Goal: Task Accomplishment & Management: Manage account settings

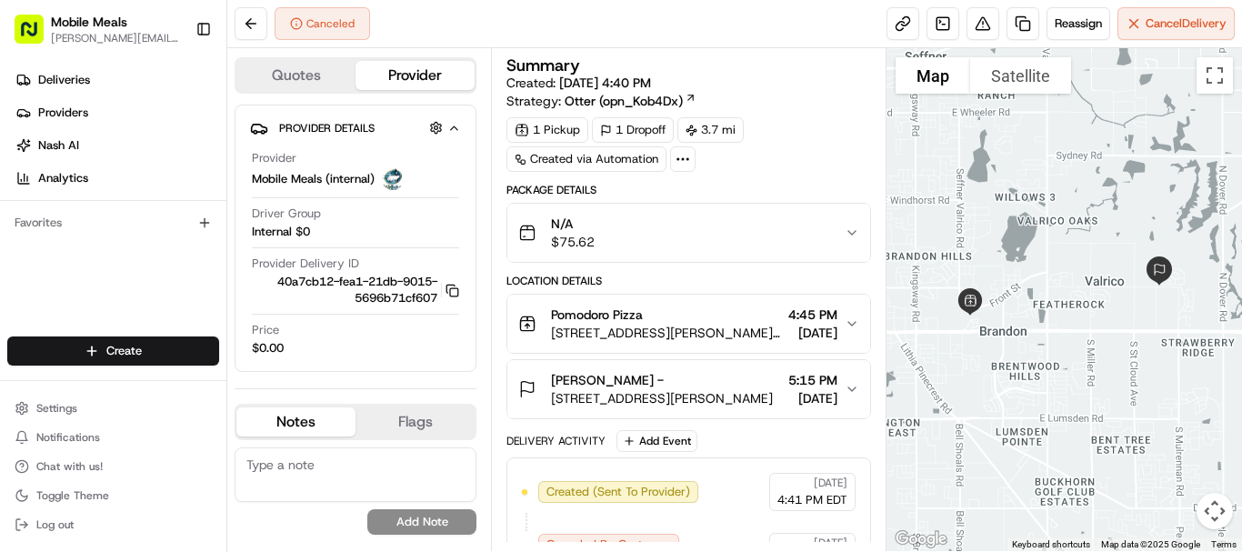
drag, startPoint x: 0, startPoint y: 0, endPoint x: 67, endPoint y: 65, distance: 93.2
click at [67, 65] on div "Deliveries Providers Nash AI Analytics" at bounding box center [113, 129] width 226 height 142
click at [67, 75] on span "Deliveries" at bounding box center [64, 80] width 52 height 16
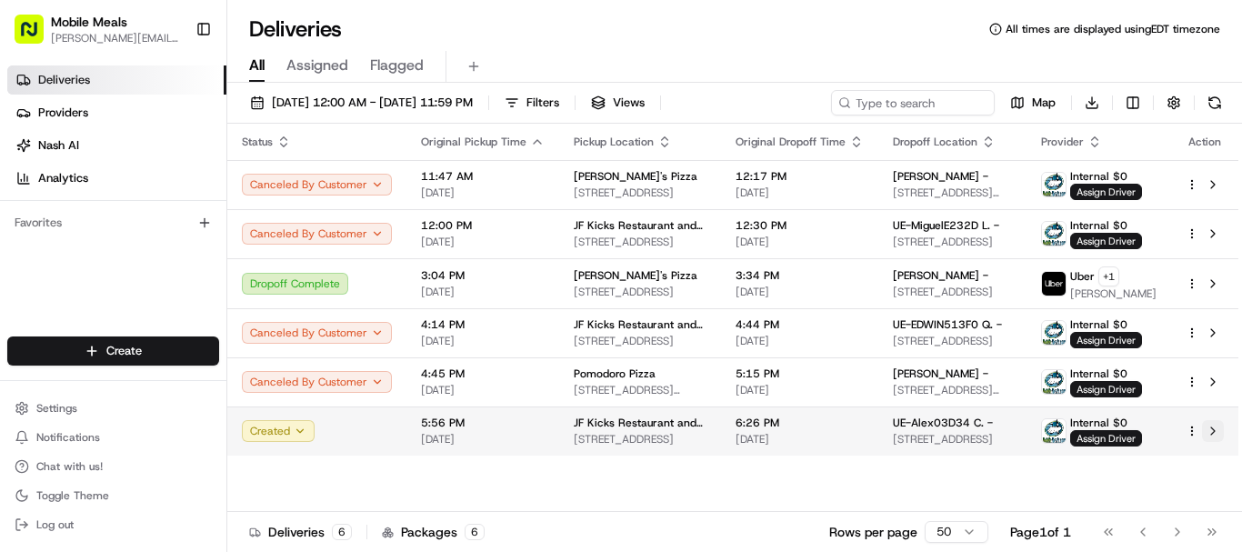
click at [1215, 434] on button at bounding box center [1213, 431] width 22 height 22
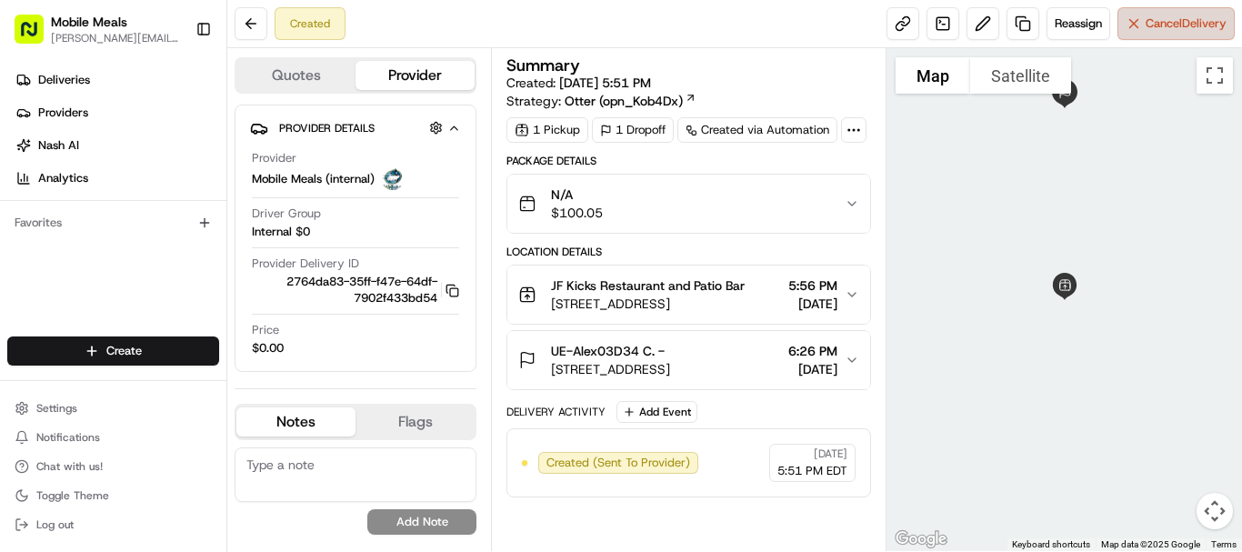
click at [1180, 20] on span "Cancel Delivery" at bounding box center [1185, 23] width 81 height 16
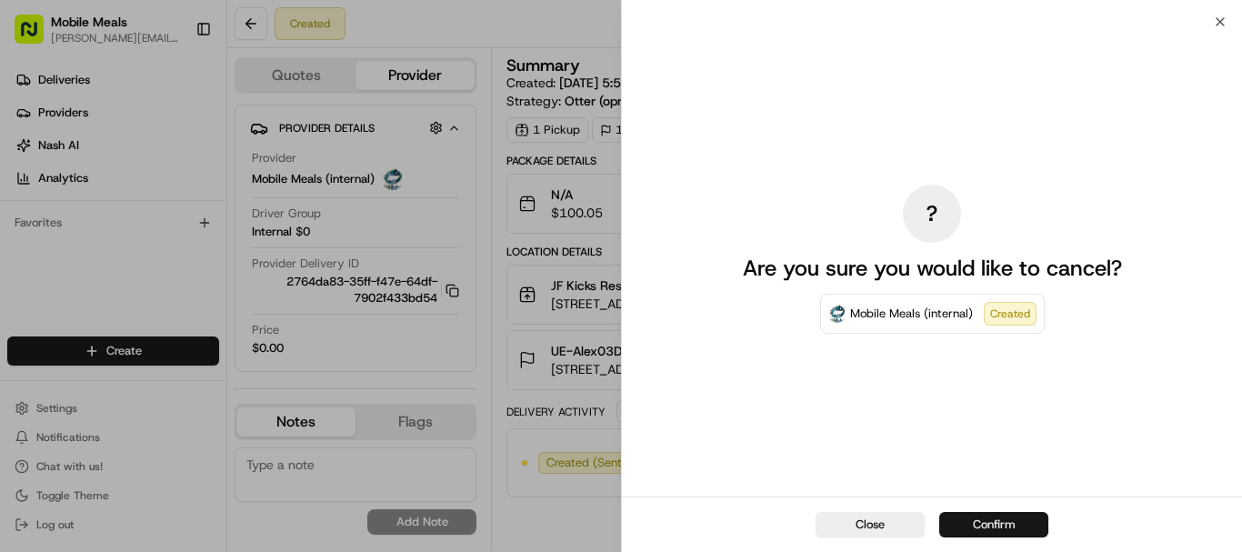
click at [1016, 519] on button "Confirm" at bounding box center [993, 524] width 109 height 25
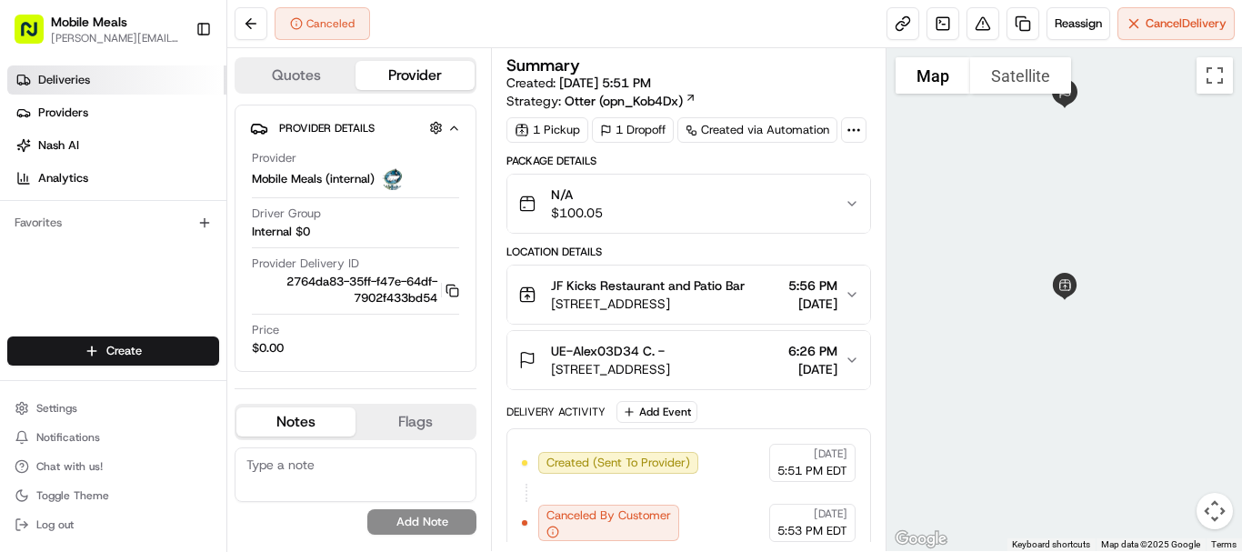
click at [114, 70] on link "Deliveries" at bounding box center [116, 79] width 219 height 29
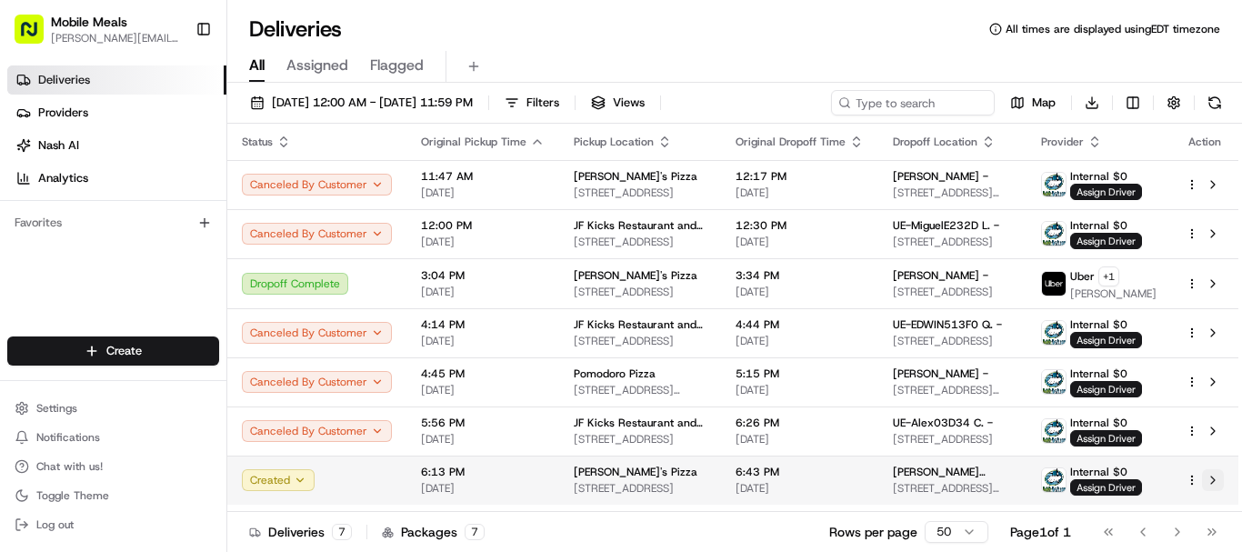
click at [1213, 477] on button at bounding box center [1213, 480] width 22 height 22
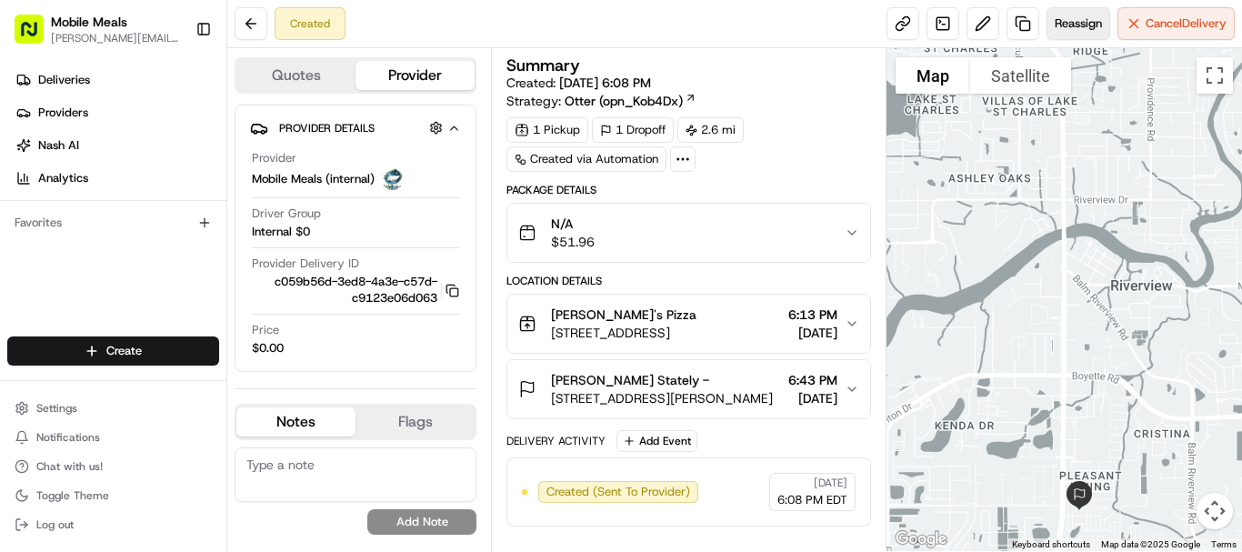
click at [1070, 17] on span "Reassign" at bounding box center [1077, 23] width 47 height 16
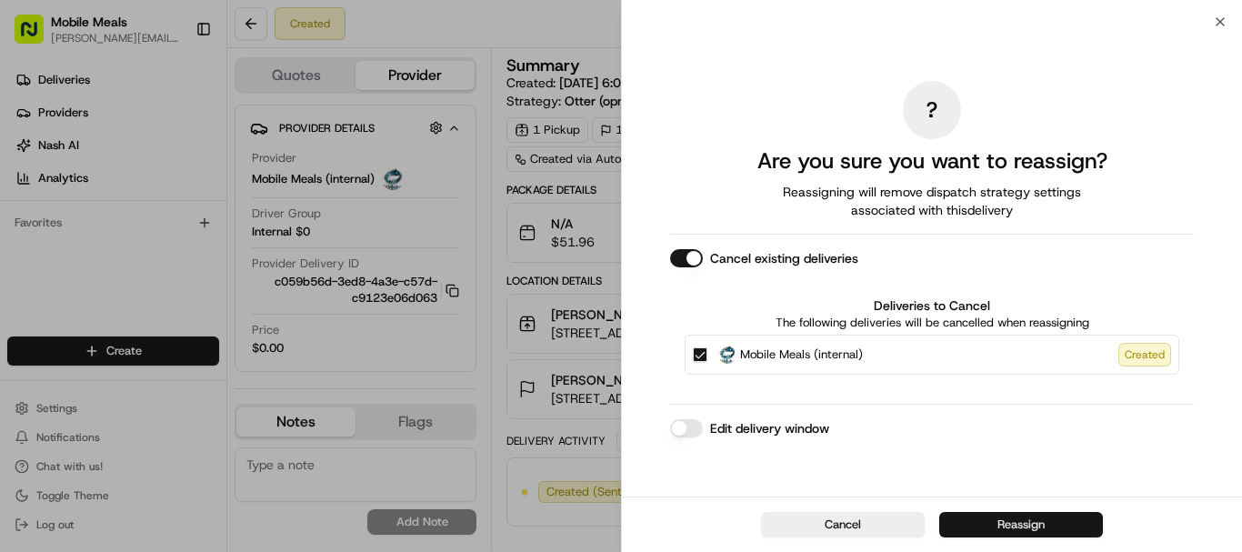
click at [1031, 528] on button "Reassign" at bounding box center [1021, 524] width 164 height 25
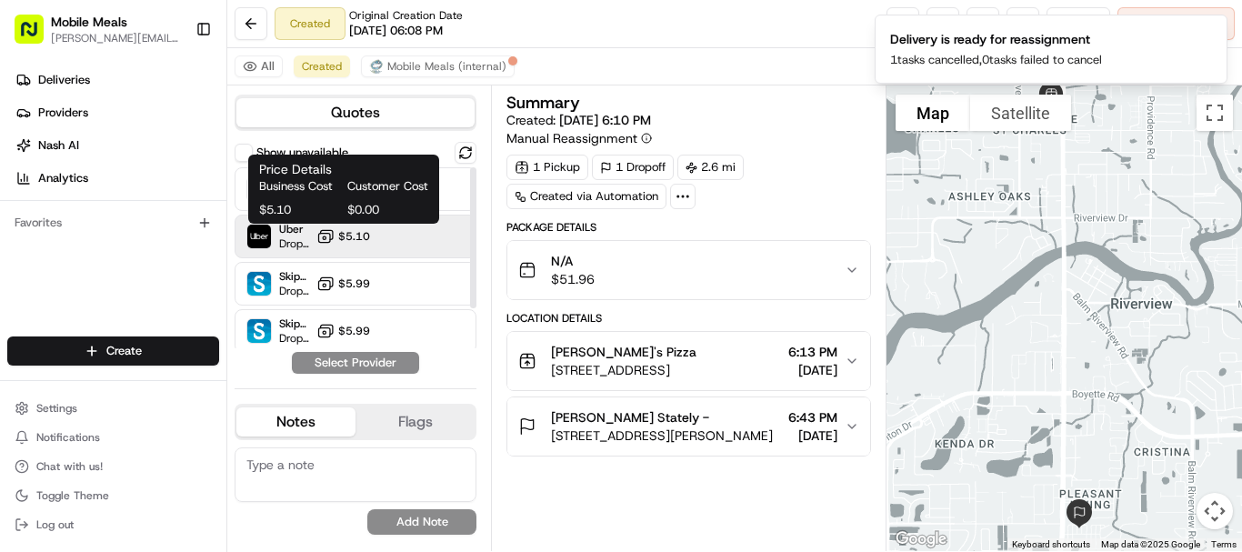
click at [363, 235] on span "$5.10" at bounding box center [354, 236] width 32 height 15
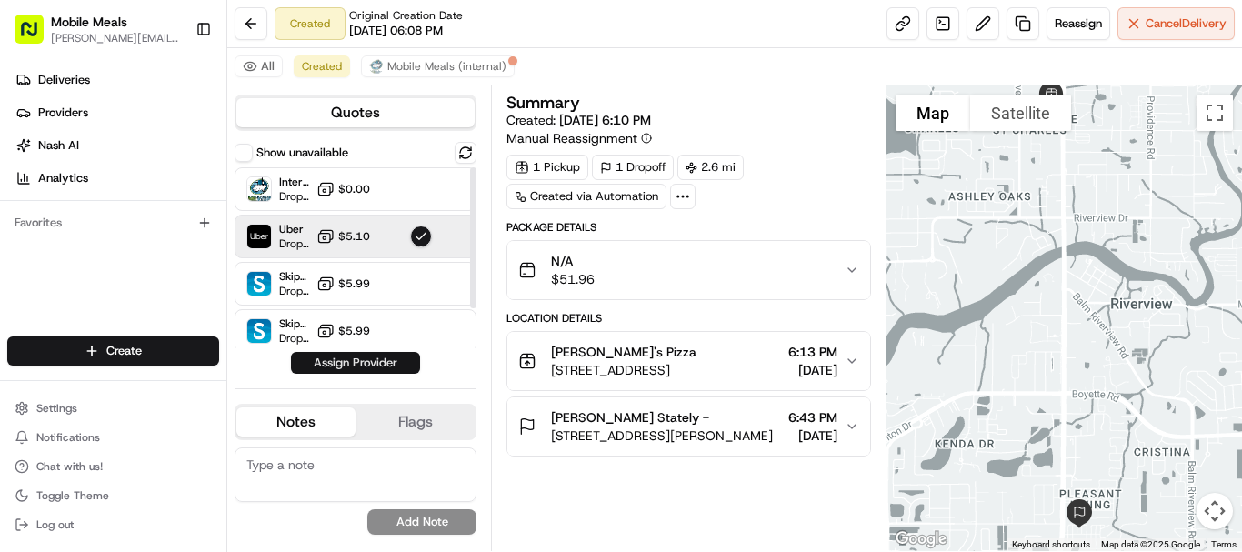
click at [388, 360] on button "Assign Provider" at bounding box center [355, 363] width 129 height 22
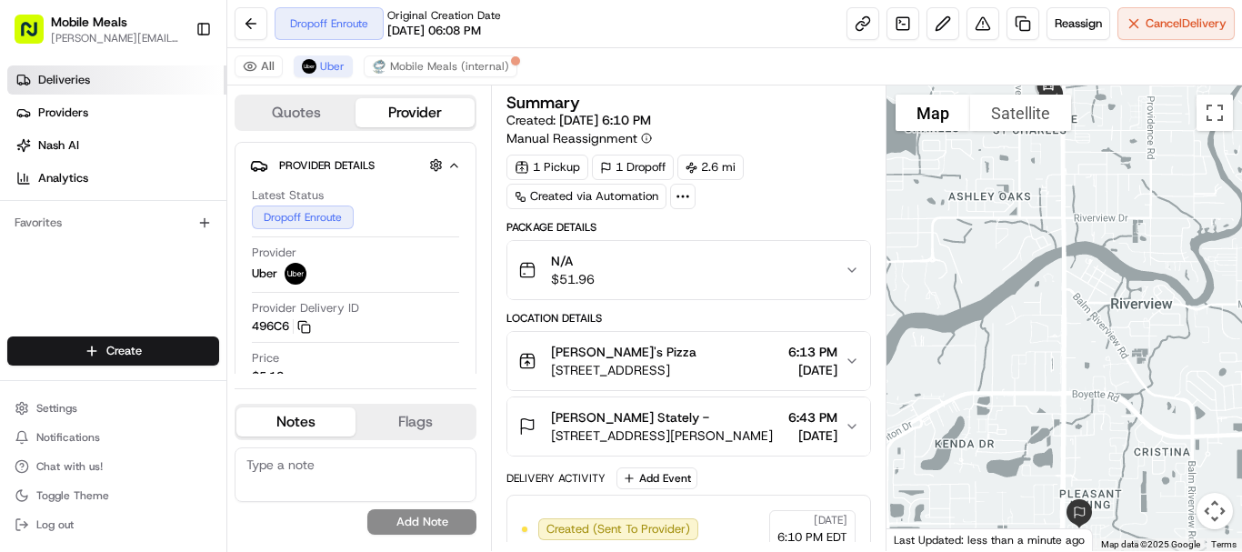
click at [73, 89] on link "Deliveries" at bounding box center [116, 79] width 219 height 29
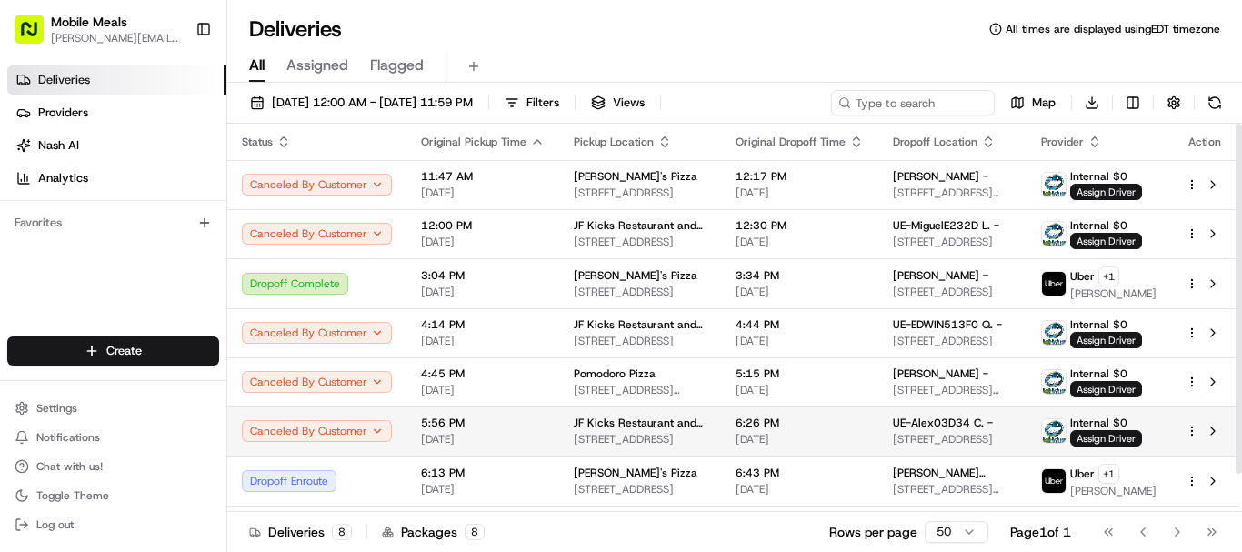
scroll to position [43, 0]
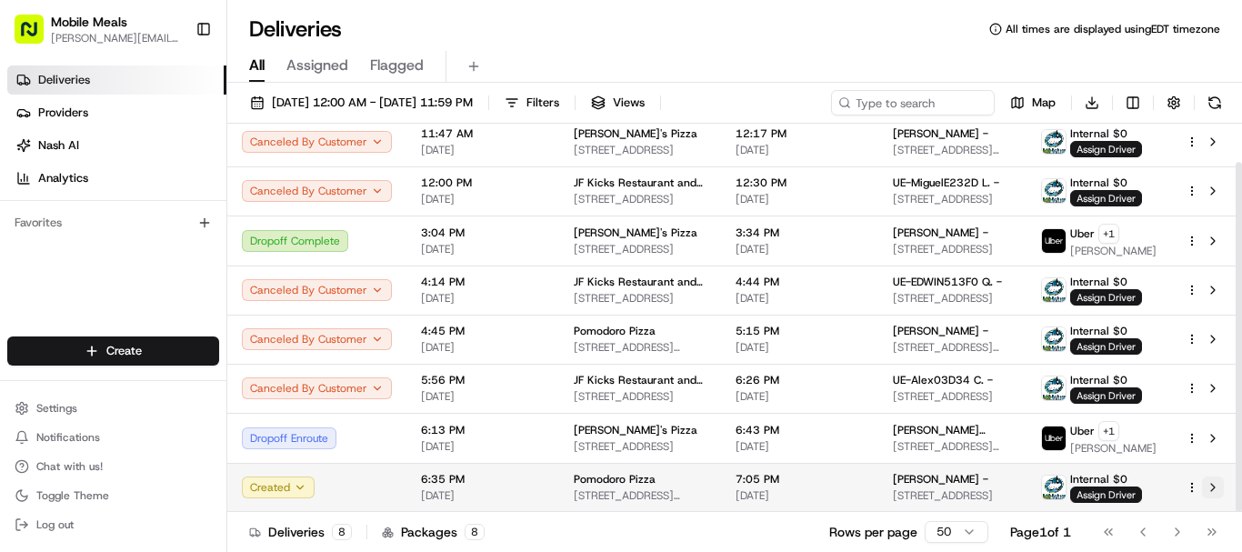
click at [1212, 485] on button at bounding box center [1213, 487] width 22 height 22
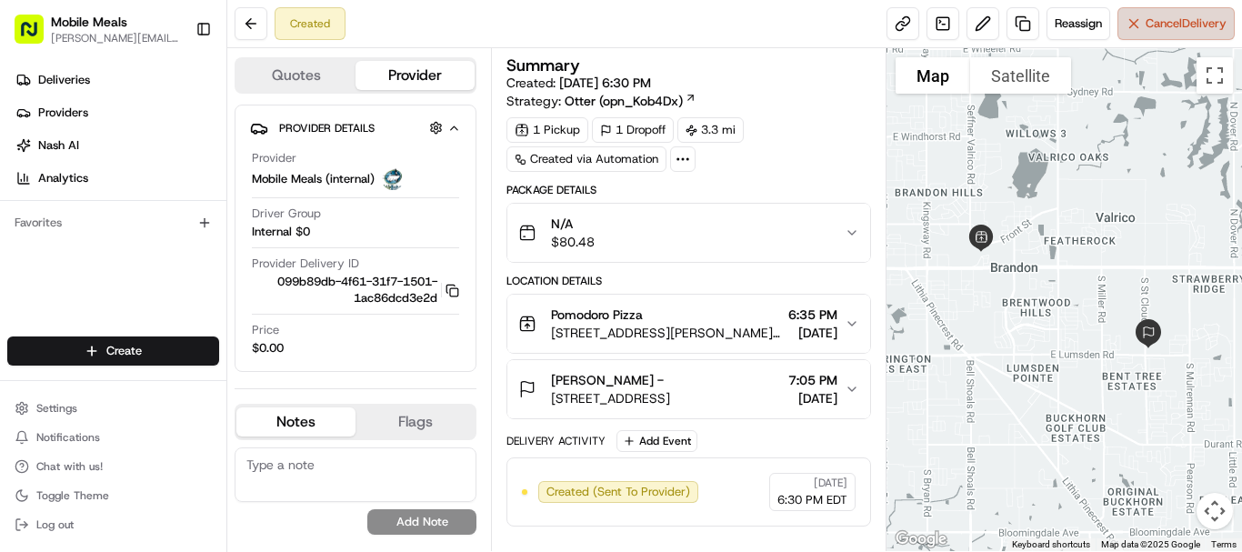
click at [1173, 33] on button "Cancel Delivery" at bounding box center [1175, 23] width 117 height 33
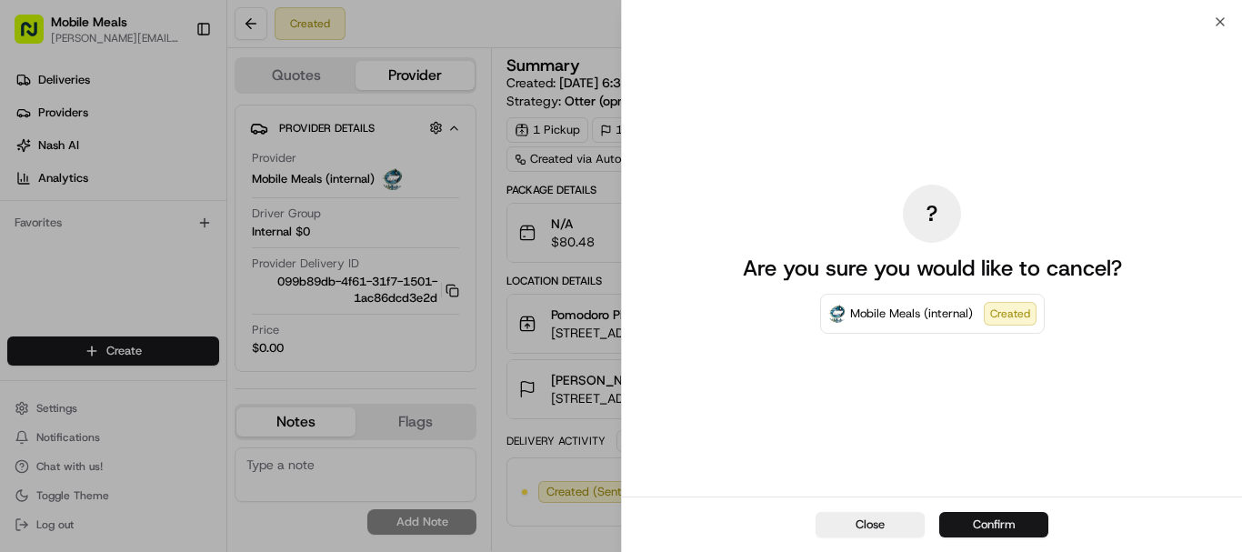
click at [991, 518] on button "Confirm" at bounding box center [993, 524] width 109 height 25
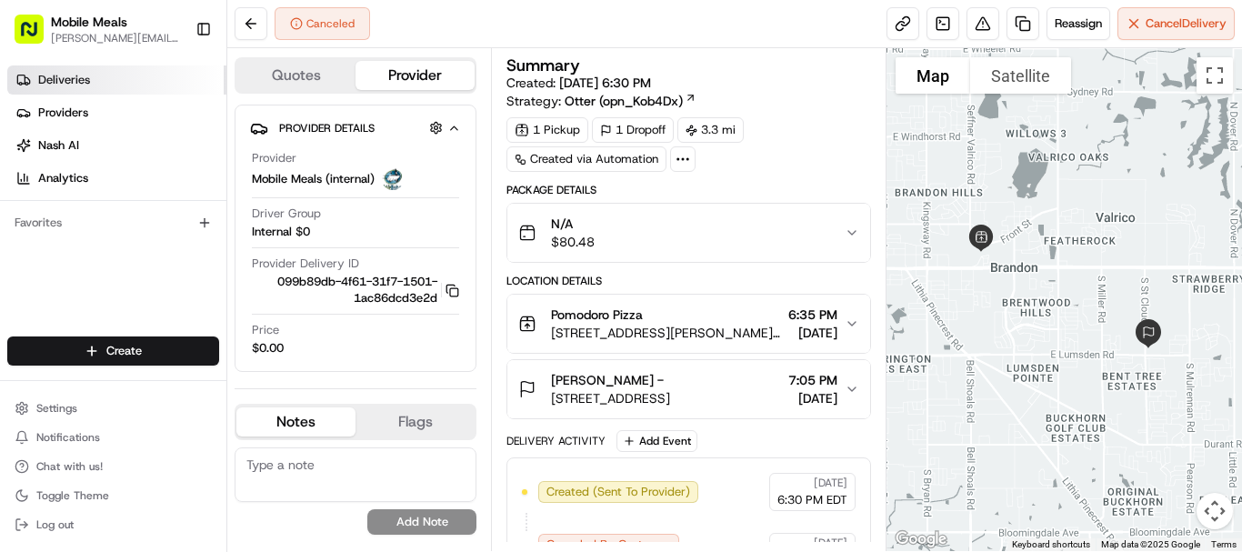
click at [95, 81] on link "Deliveries" at bounding box center [116, 79] width 219 height 29
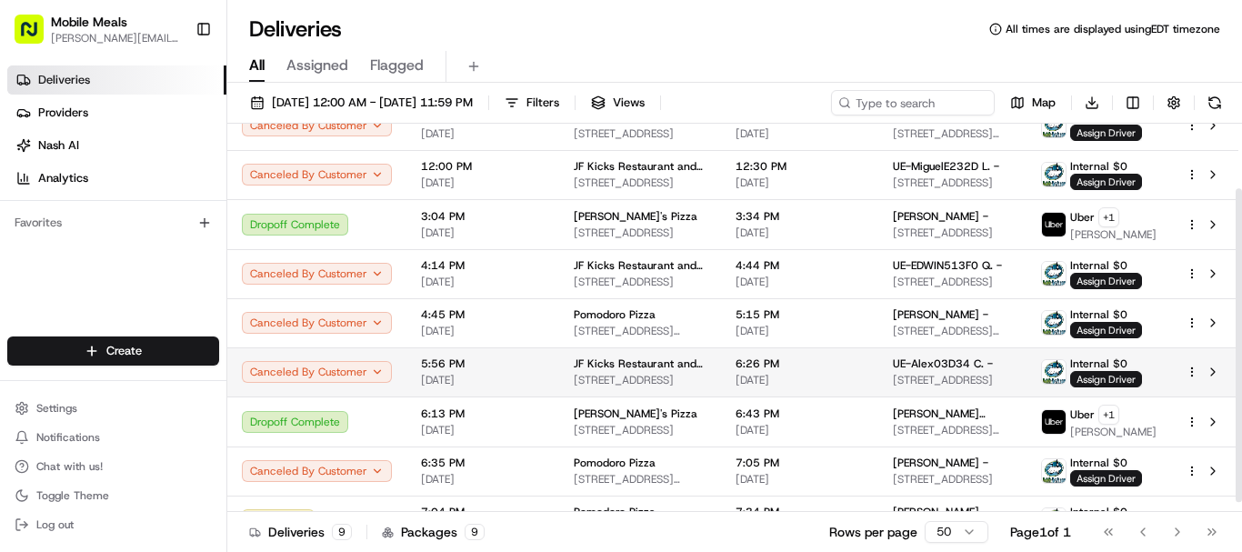
scroll to position [92, 0]
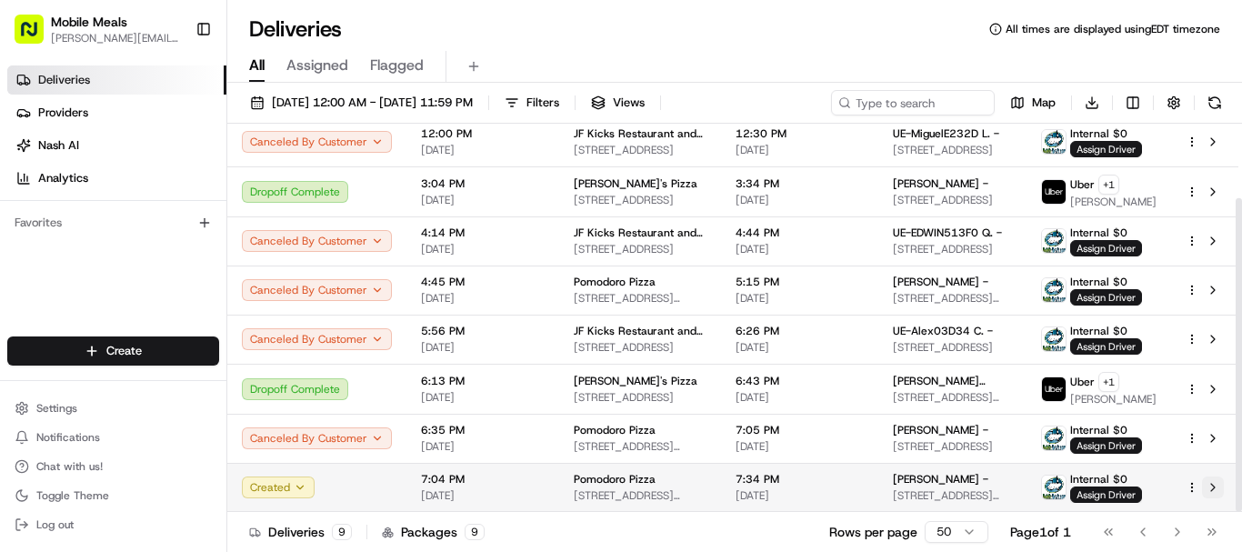
click at [1211, 485] on button at bounding box center [1213, 487] width 22 height 22
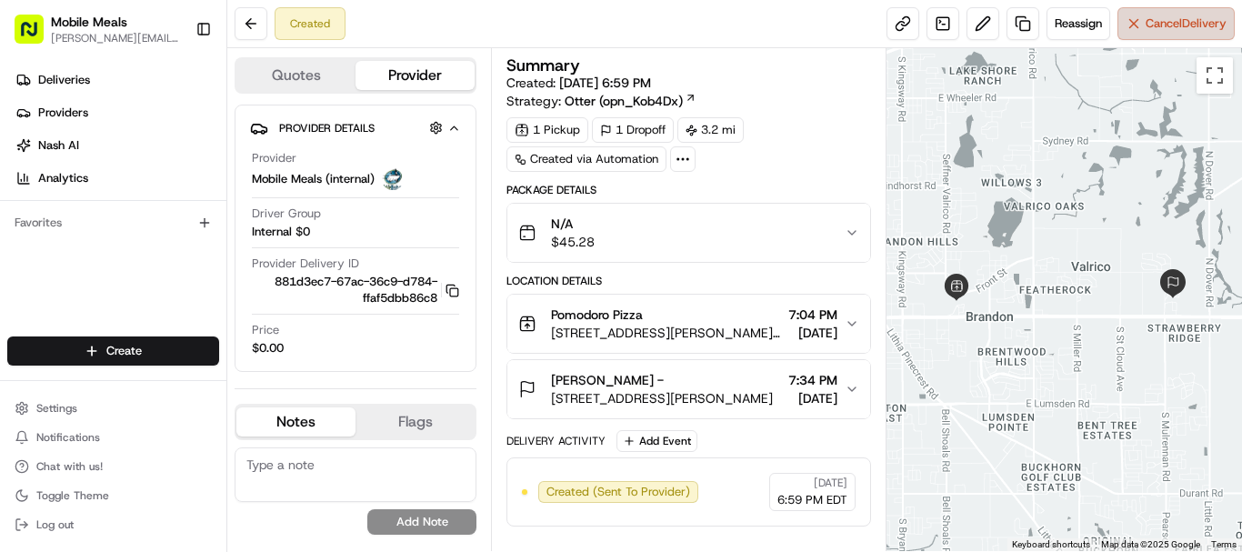
click at [1156, 25] on span "Cancel Delivery" at bounding box center [1185, 23] width 81 height 16
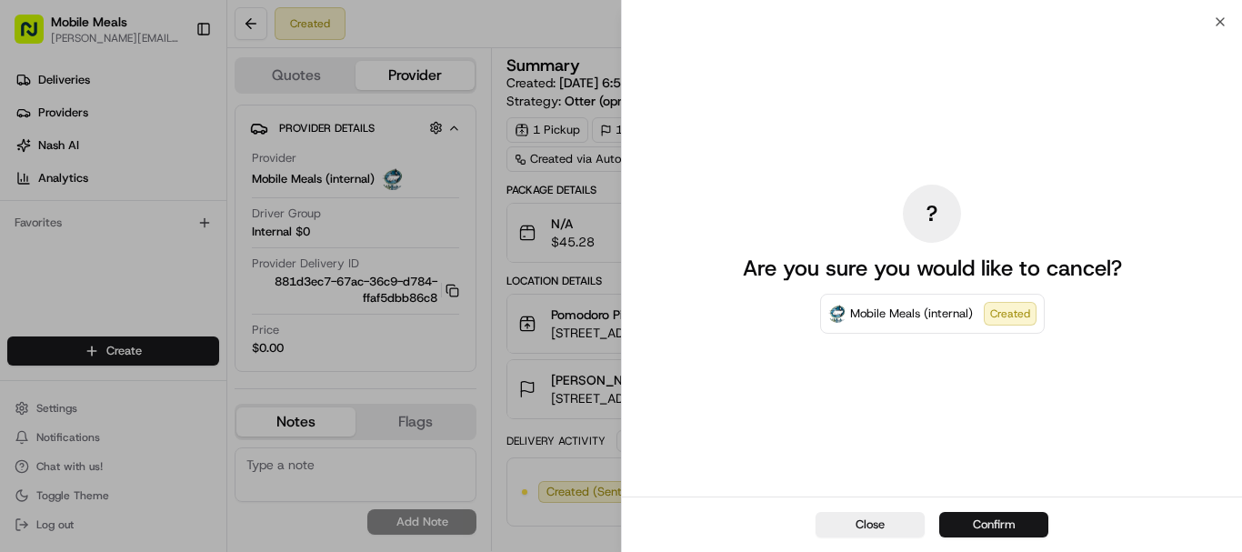
click at [1004, 530] on button "Confirm" at bounding box center [993, 524] width 109 height 25
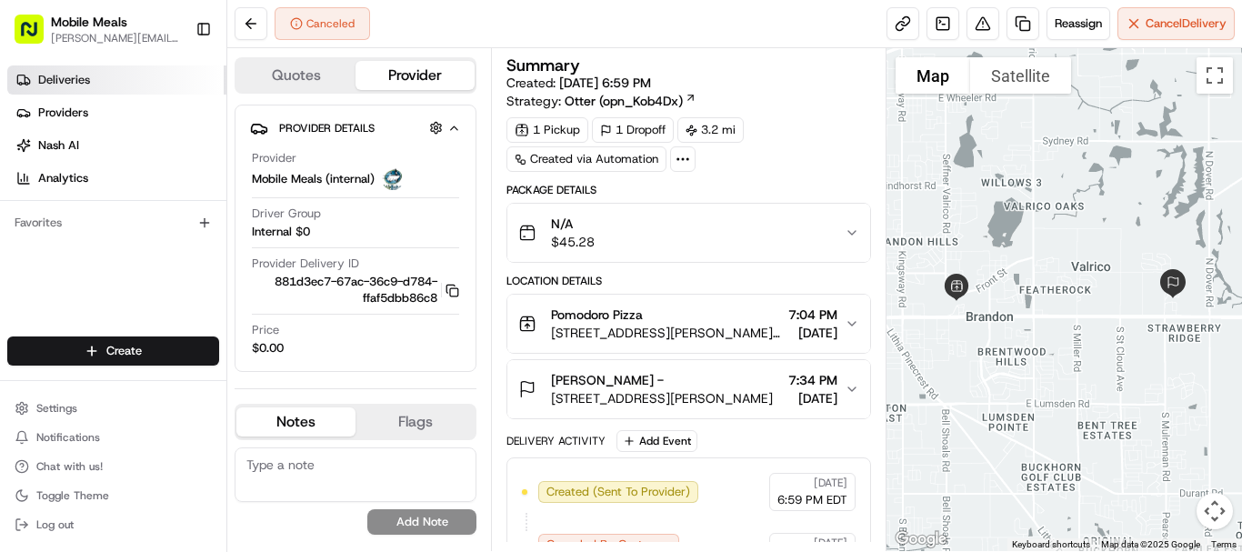
click at [110, 81] on link "Deliveries" at bounding box center [116, 79] width 219 height 29
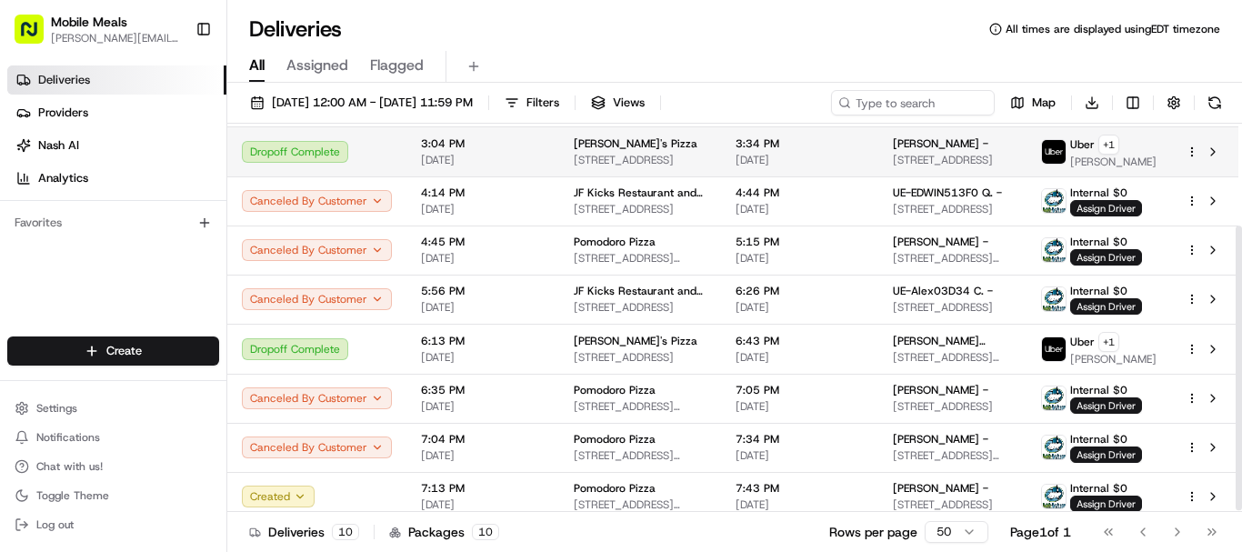
scroll to position [141, 0]
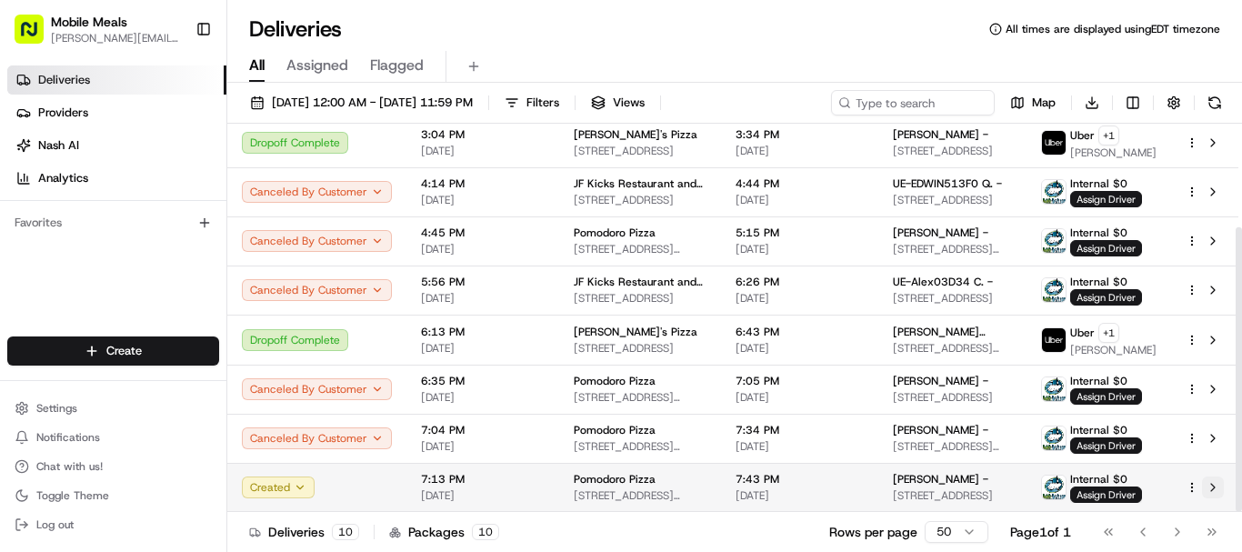
click at [1213, 484] on button at bounding box center [1213, 487] width 22 height 22
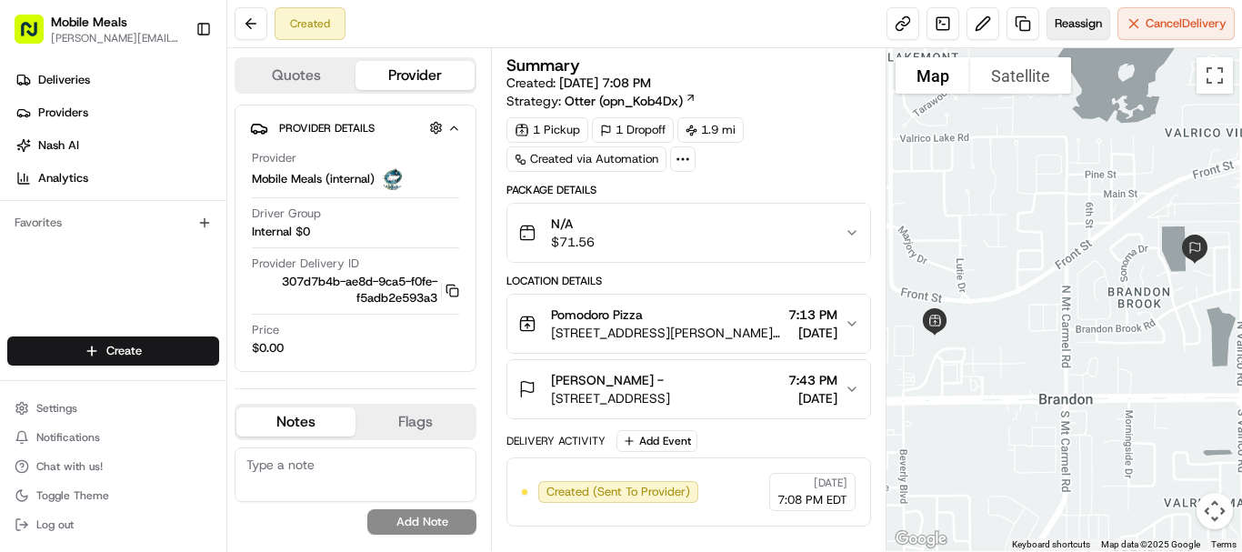
click at [1062, 33] on button "Reassign" at bounding box center [1078, 23] width 64 height 33
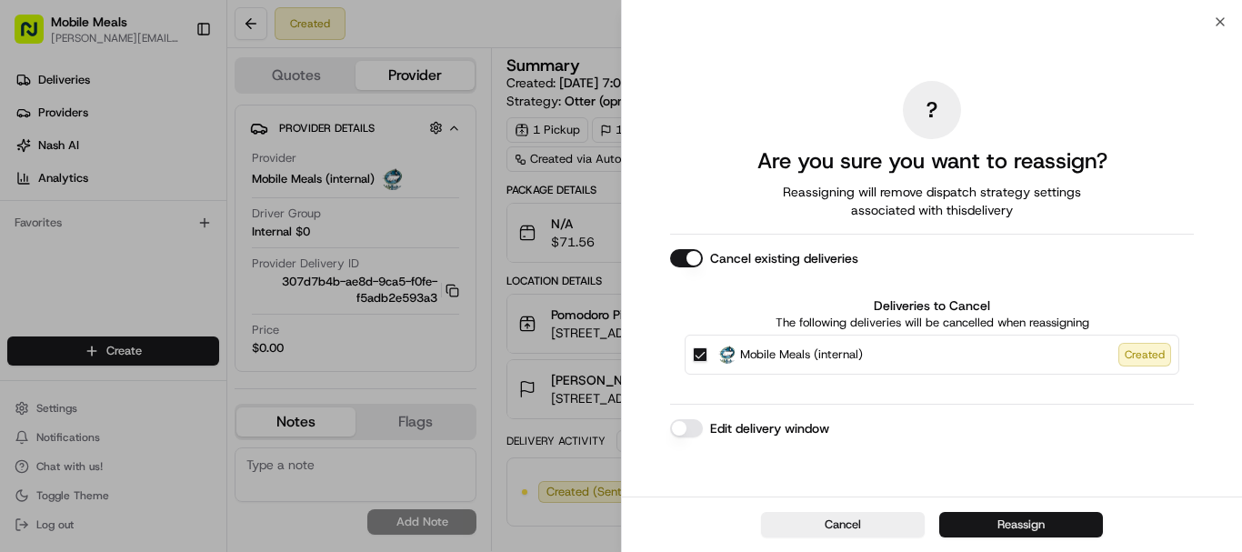
click at [1023, 532] on button "Reassign" at bounding box center [1021, 524] width 164 height 25
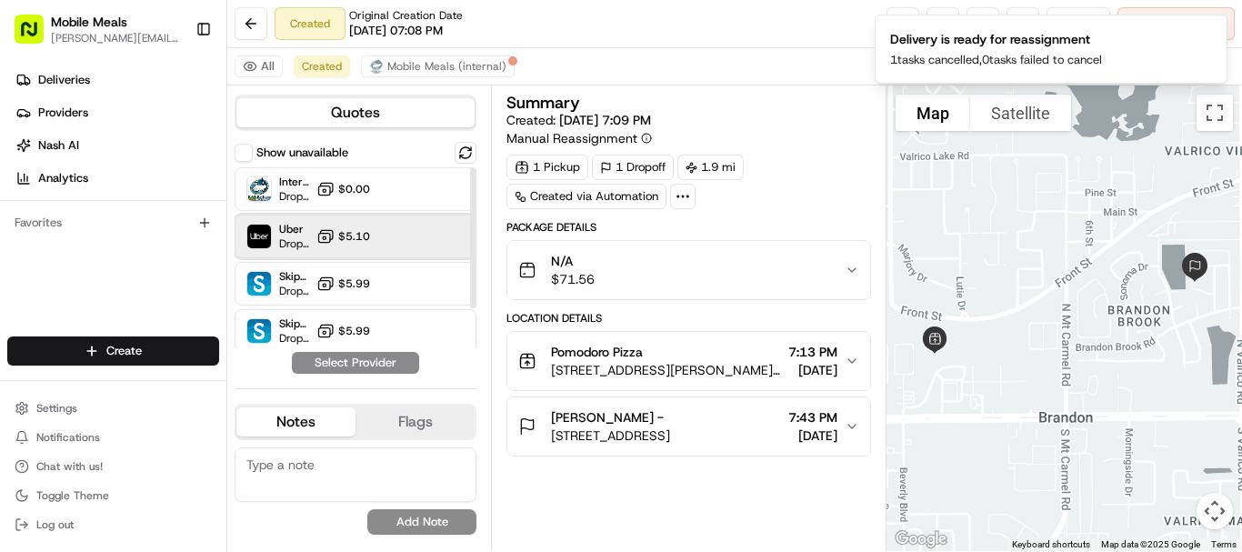
click at [436, 234] on div "Uber Dropoff ETA 30 minutes $5.10" at bounding box center [356, 237] width 242 height 44
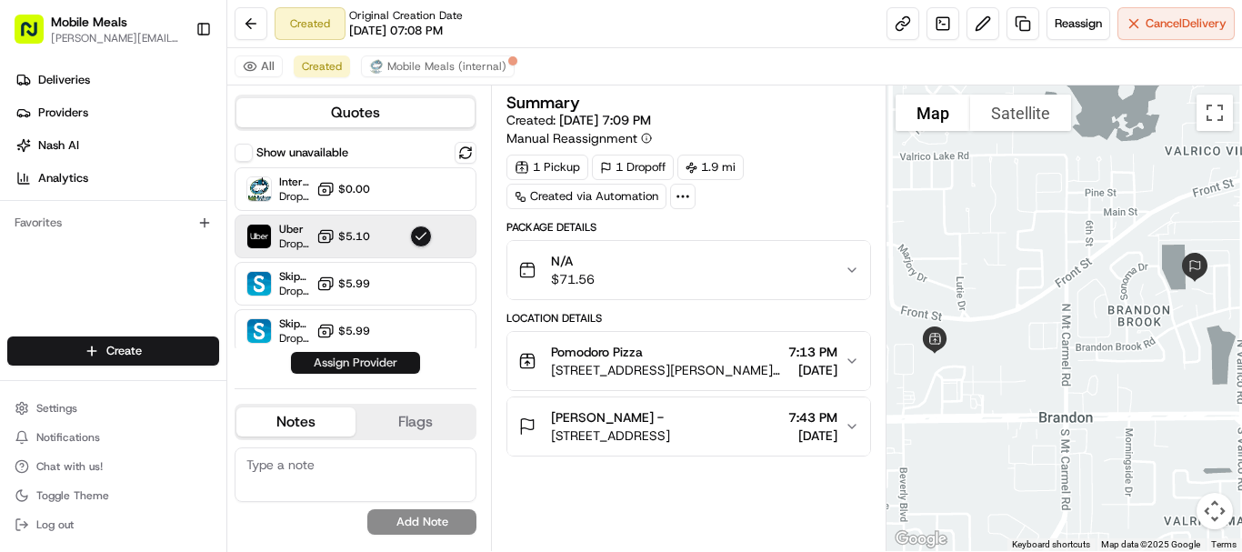
click at [387, 362] on button "Assign Provider" at bounding box center [355, 363] width 129 height 22
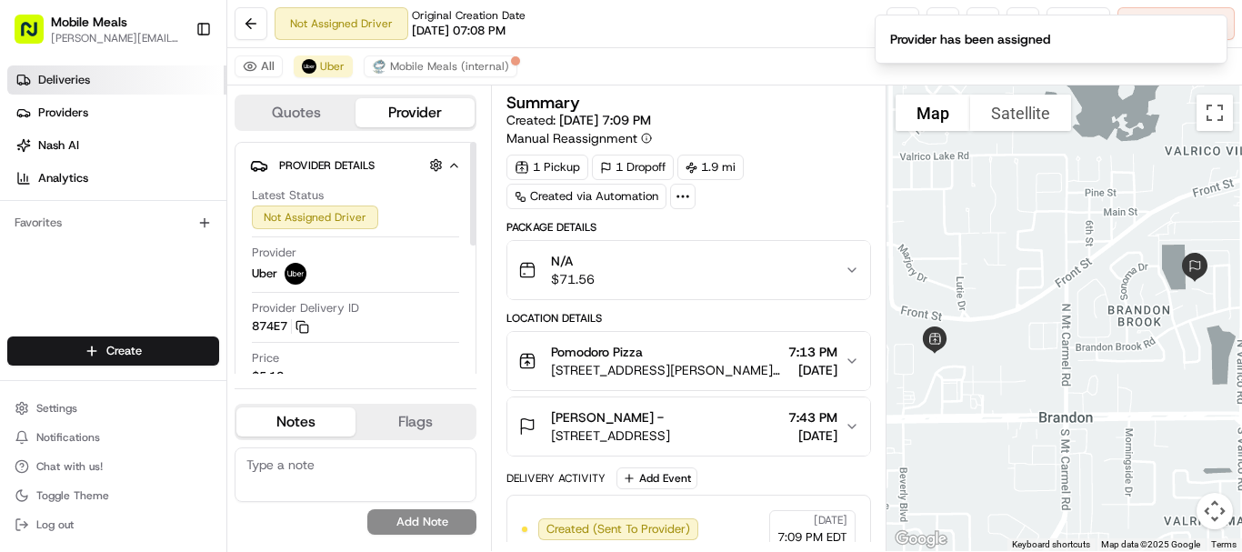
click at [93, 72] on link "Deliveries" at bounding box center [116, 79] width 219 height 29
